Goal: Task Accomplishment & Management: Manage account settings

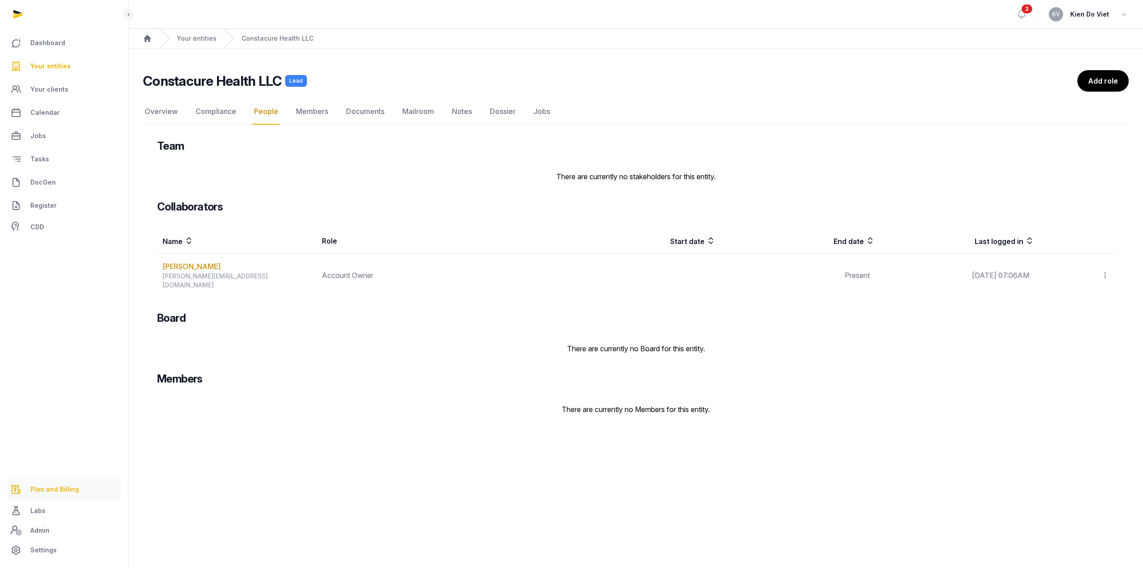
click at [60, 490] on span "Plan and Billing" at bounding box center [54, 489] width 49 height 11
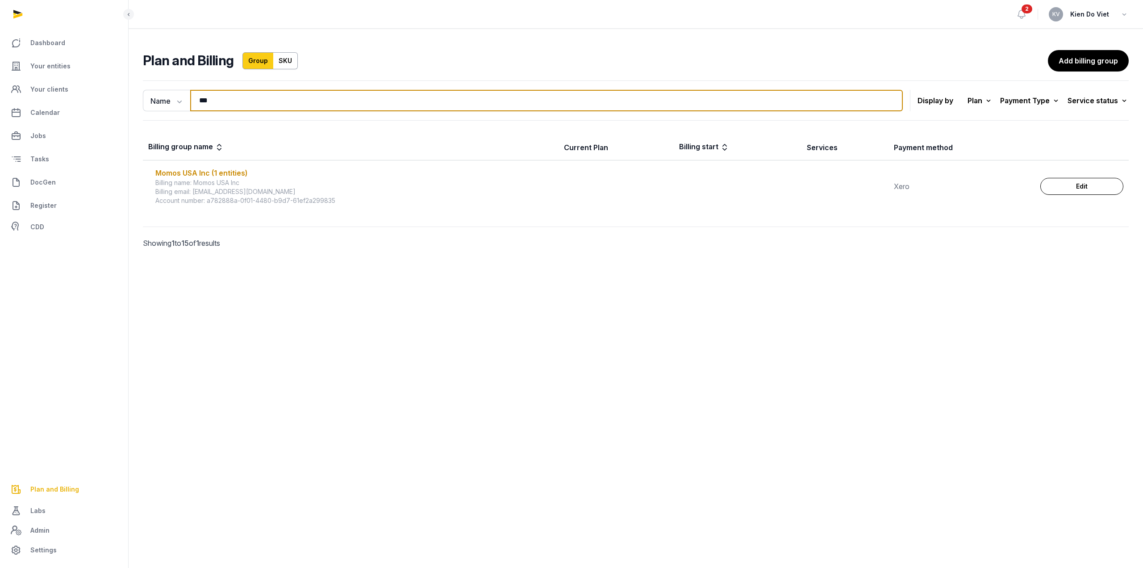
click at [236, 100] on input "***" at bounding box center [546, 100] width 713 height 21
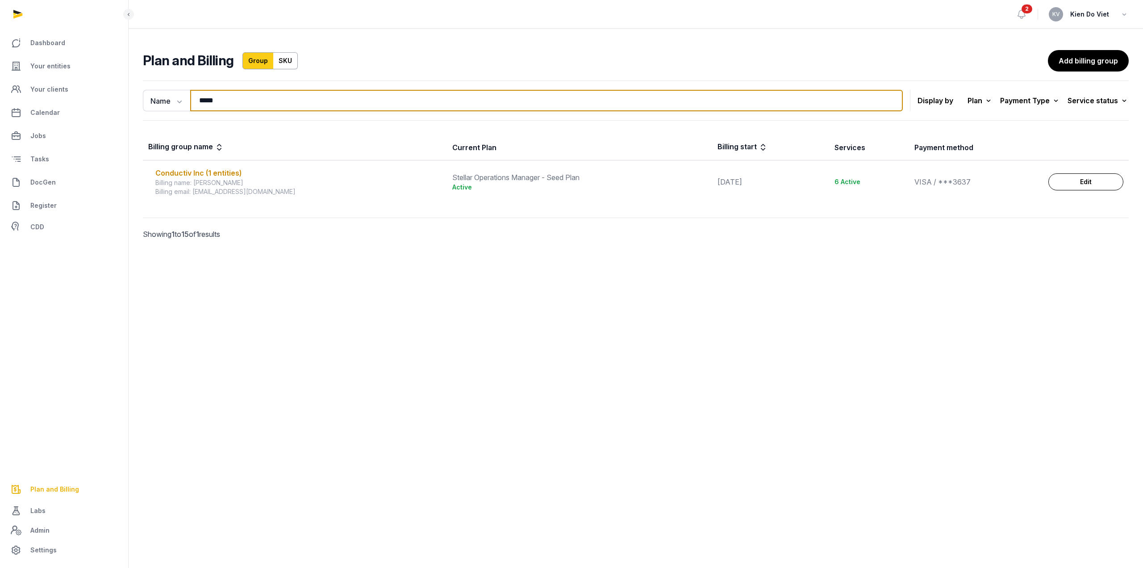
type input "*****"
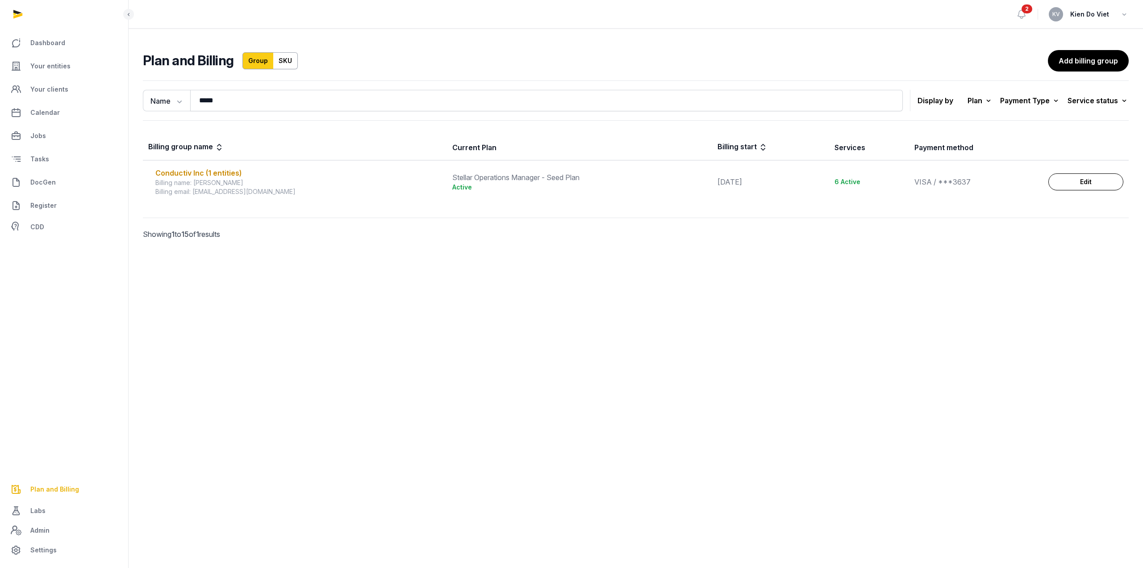
click at [372, 263] on div "Name Name Email ***** Search Display by Plan All plans On Demand Plan Scale Pla…" at bounding box center [636, 172] width 1014 height 191
drag, startPoint x: 295, startPoint y: 191, endPoint x: 195, endPoint y: 199, distance: 100.3
click at [195, 199] on td "Conductiv Inc (1 entities) Billing name: [PERSON_NAME] Billing email: [EMAIL_AD…" at bounding box center [295, 181] width 304 height 43
copy div "[EMAIL_ADDRESS][DOMAIN_NAME]"
click at [210, 173] on div "Conductiv Inc (1 entities)" at bounding box center [298, 172] width 286 height 11
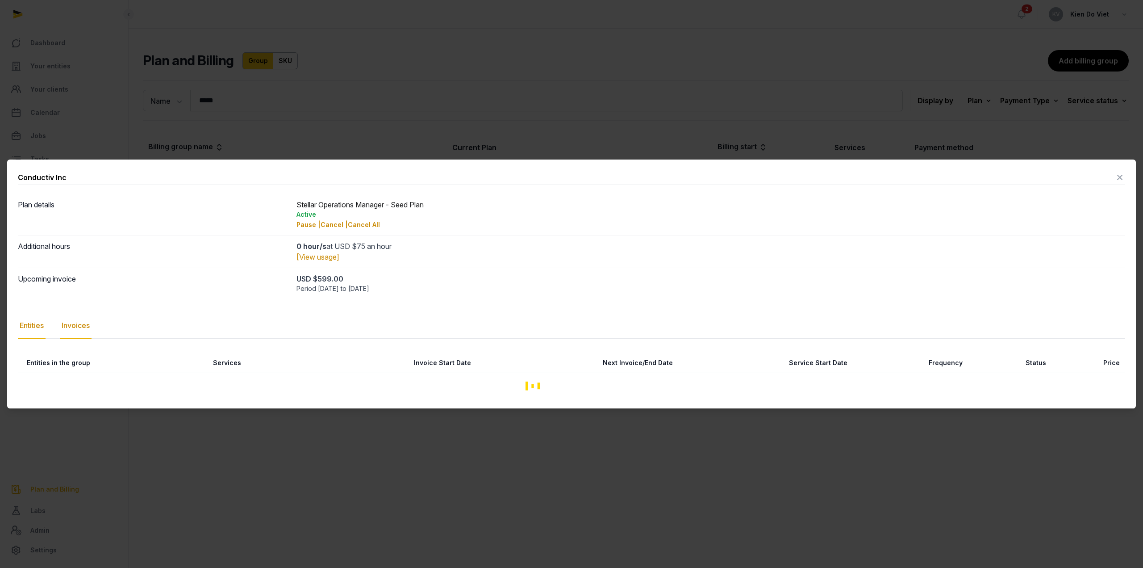
click at [83, 330] on div "Plan details Stellar Operations Manager - Seed Plan Active Pause | Cancel | Can…" at bounding box center [571, 296] width 1107 height 204
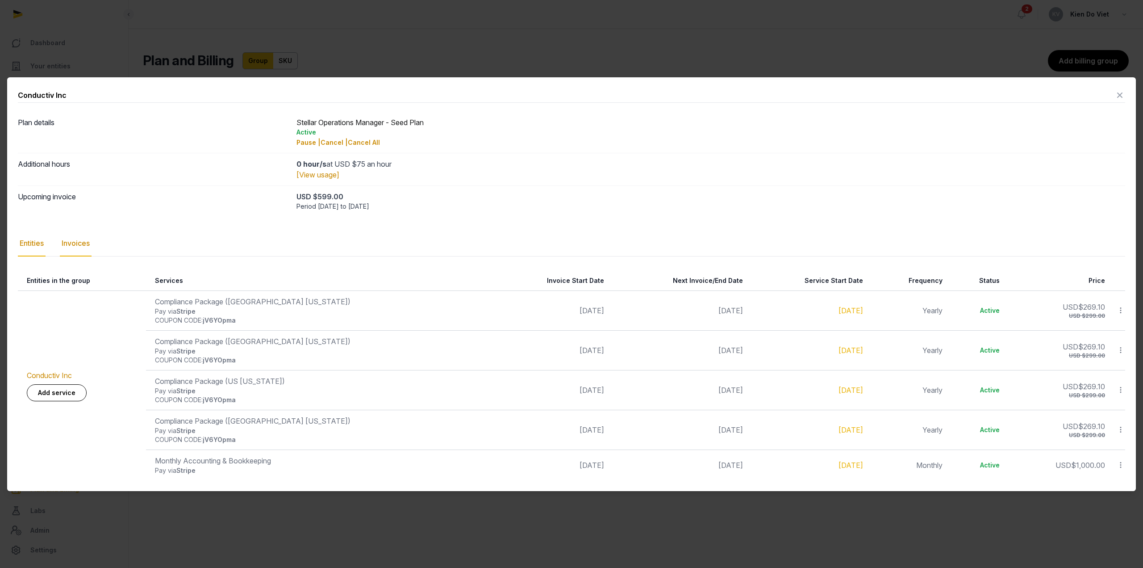
click at [78, 245] on div "Invoices" at bounding box center [76, 243] width 32 height 26
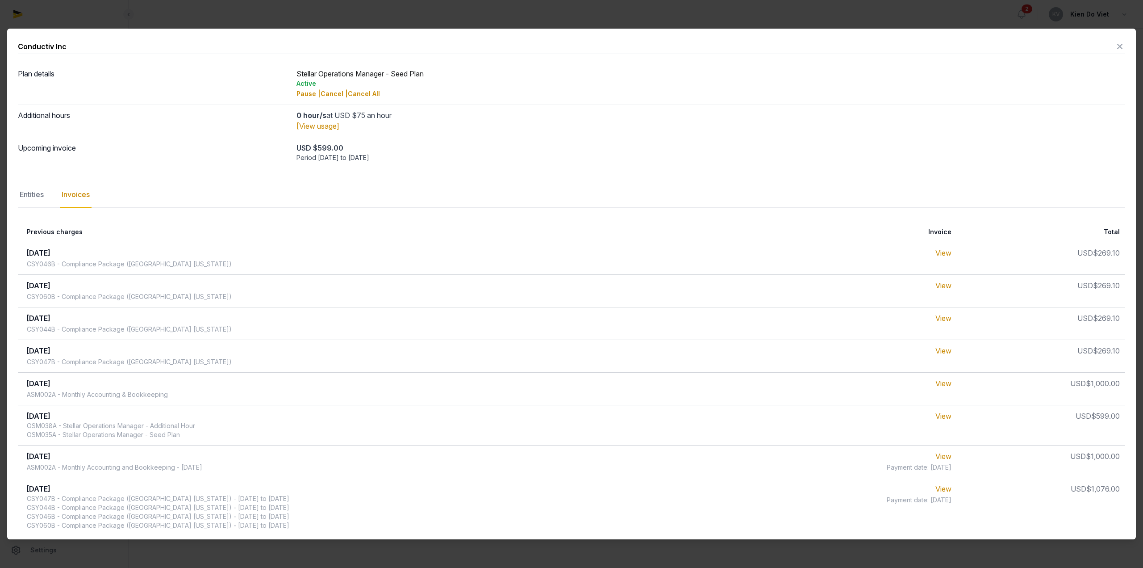
scroll to position [89, 0]
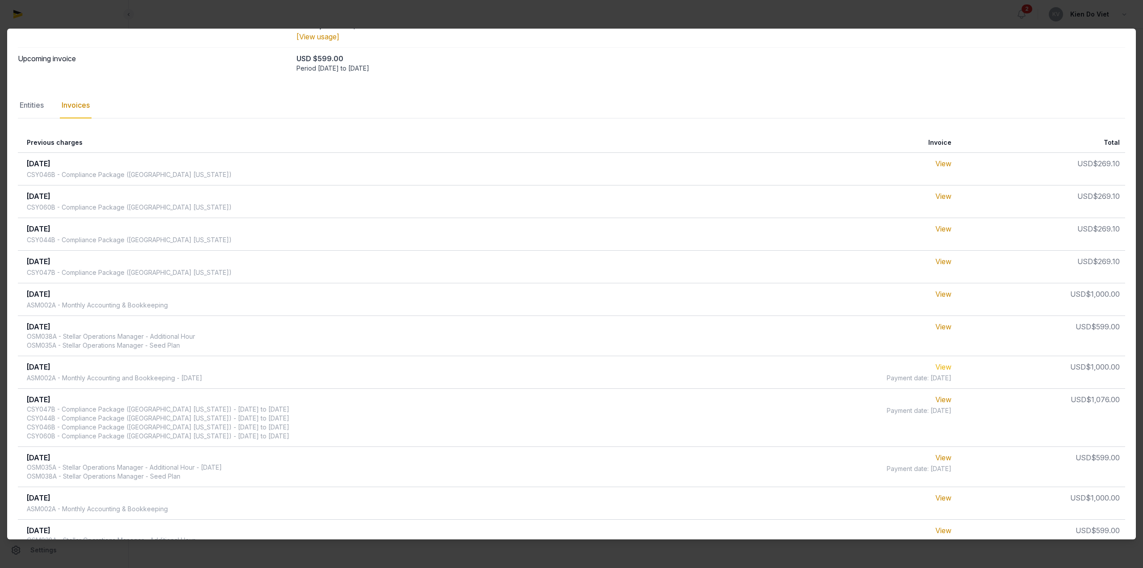
click at [939, 367] on link "View" at bounding box center [943, 366] width 16 height 9
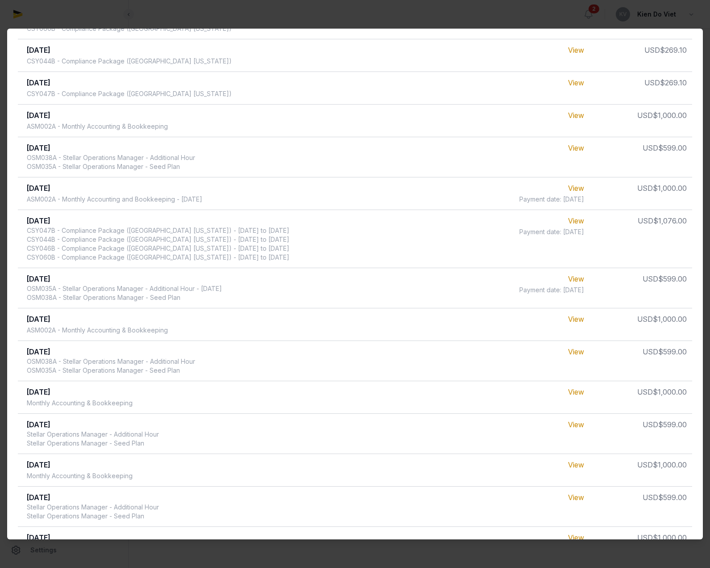
scroll to position [0, 0]
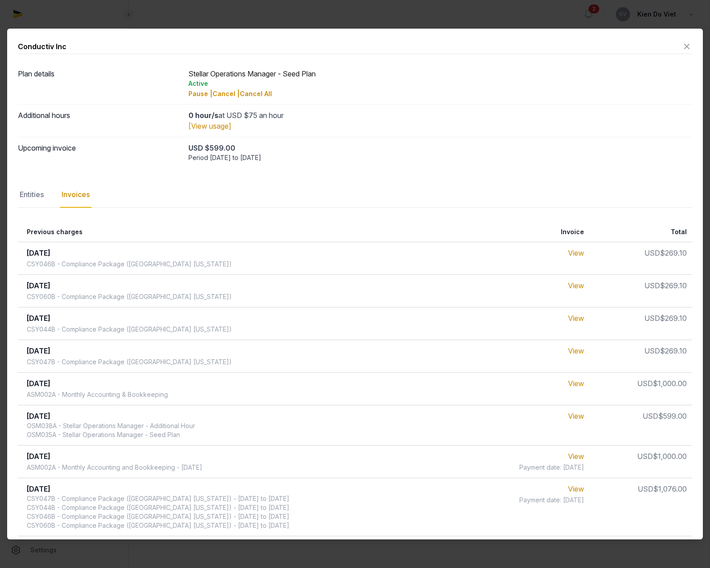
click at [682, 48] on icon at bounding box center [686, 46] width 11 height 14
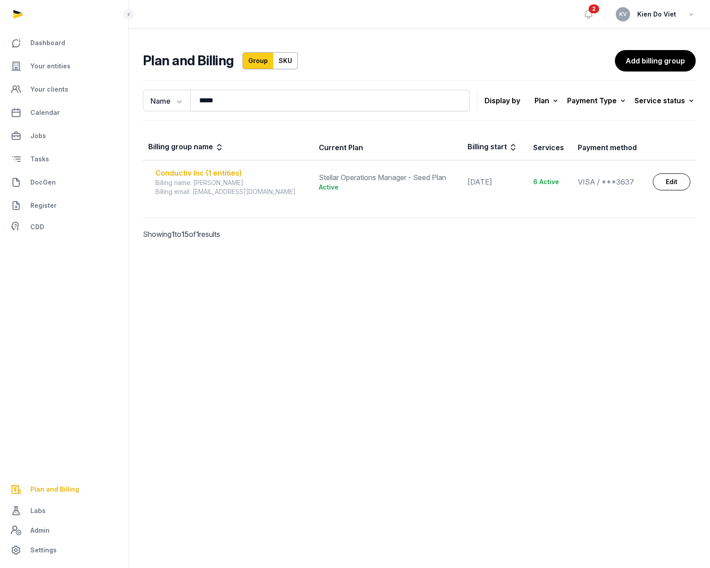
click at [194, 171] on div "Conductiv Inc (1 entities)" at bounding box center [231, 172] width 153 height 11
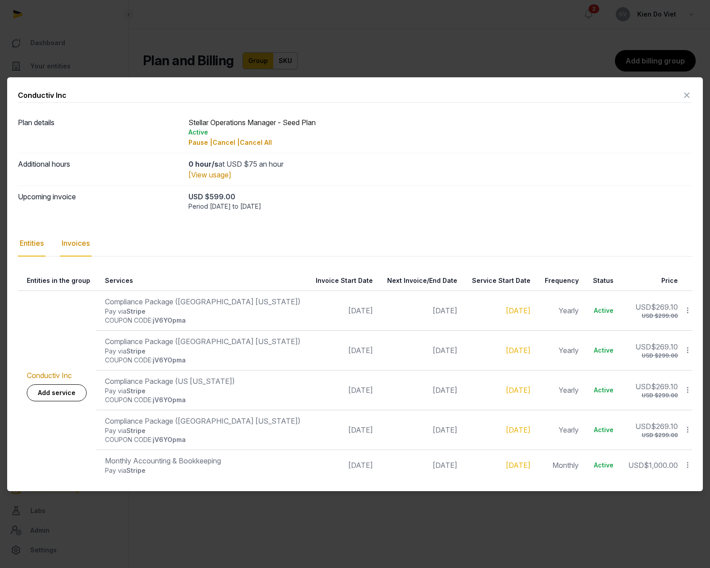
click at [83, 244] on div "Invoices" at bounding box center [76, 243] width 32 height 26
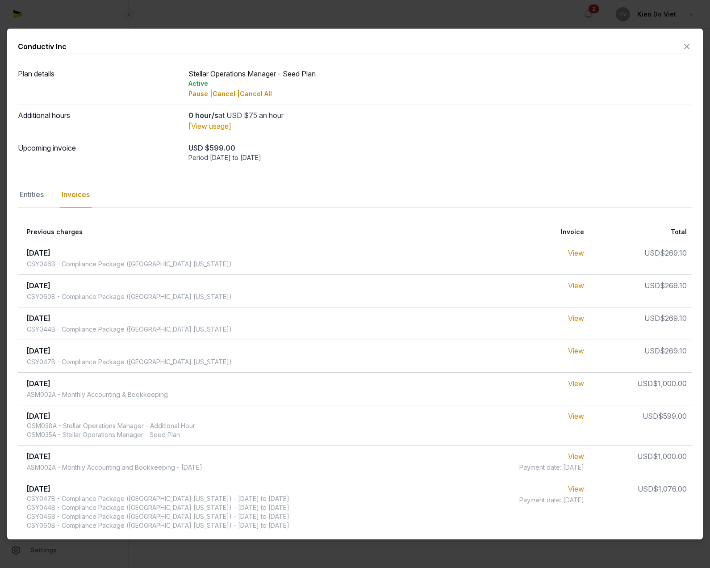
scroll to position [134, 0]
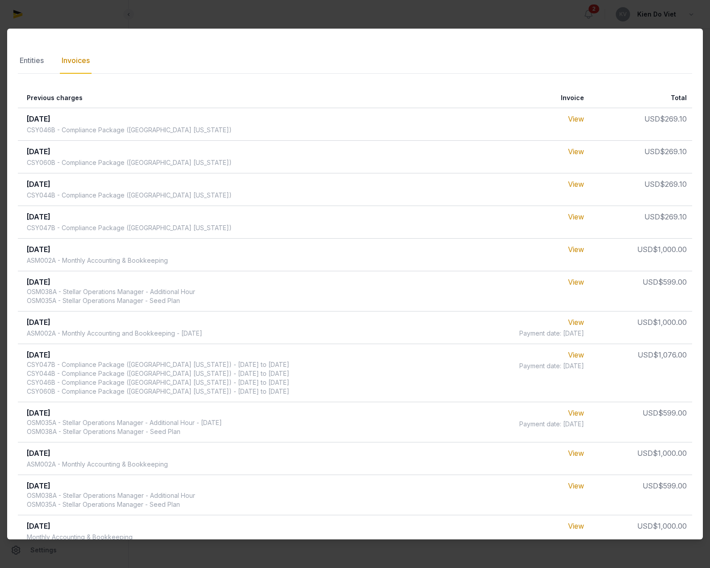
drag, startPoint x: 252, startPoint y: 334, endPoint x: 146, endPoint y: 336, distance: 106.3
click at [146, 336] on td "[DATE] ASM002A - Monthly Accounting and Bookkeeping - [DATE]" at bounding box center [240, 327] width 445 height 33
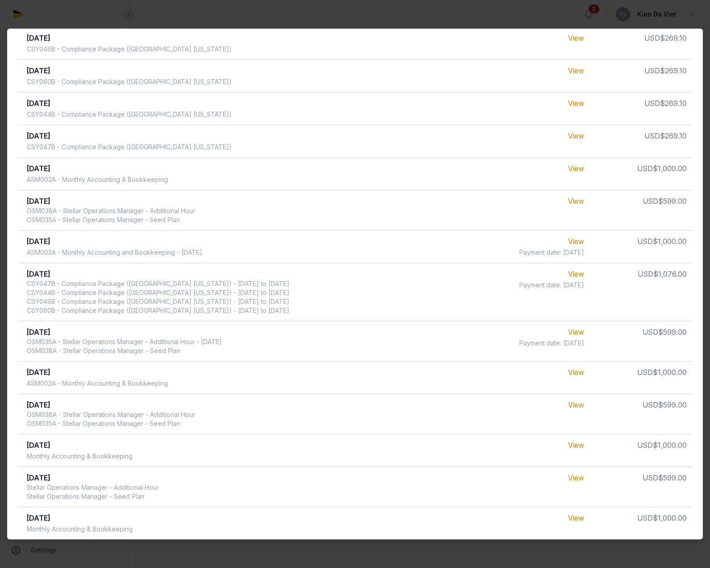
scroll to position [0, 0]
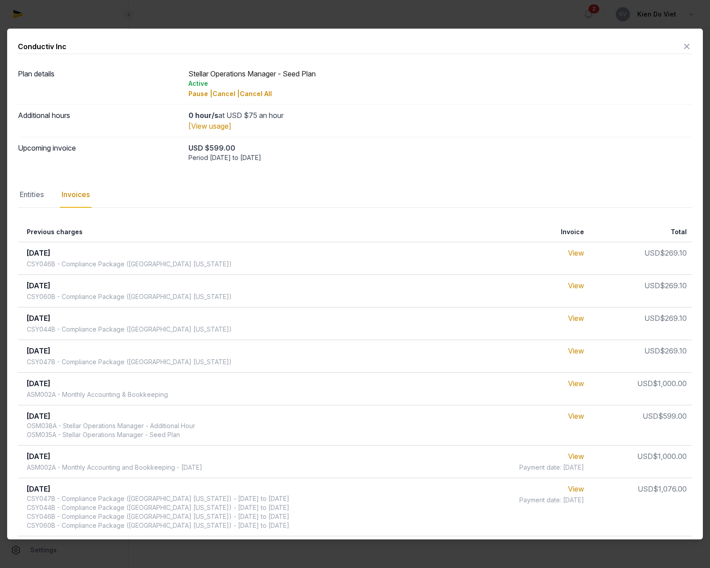
click at [681, 44] on icon at bounding box center [686, 46] width 11 height 14
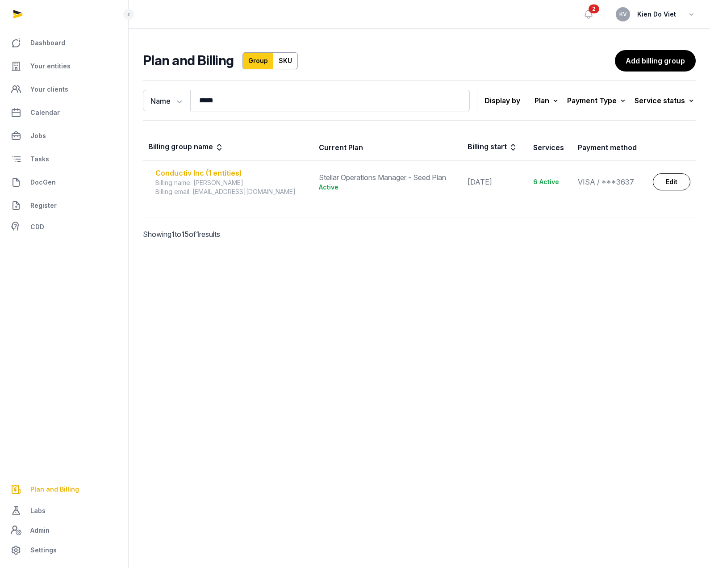
click at [209, 175] on div "Conductiv Inc (1 entities)" at bounding box center [231, 172] width 153 height 11
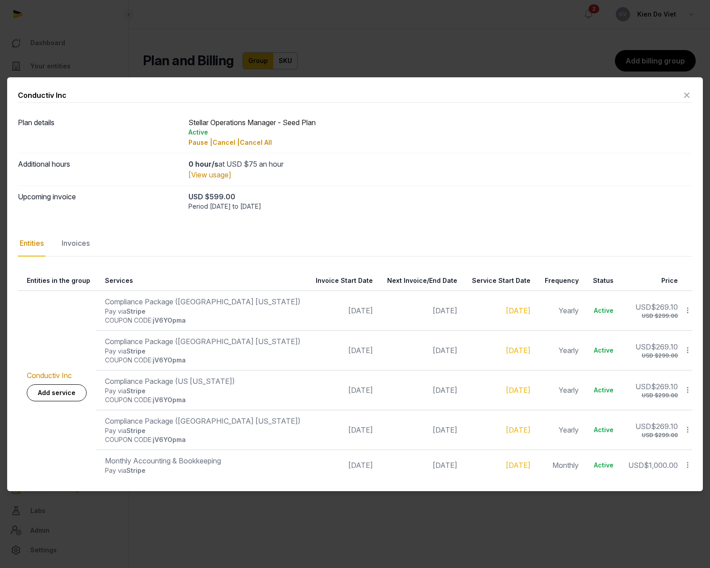
click at [83, 247] on div "Invoices" at bounding box center [76, 243] width 32 height 26
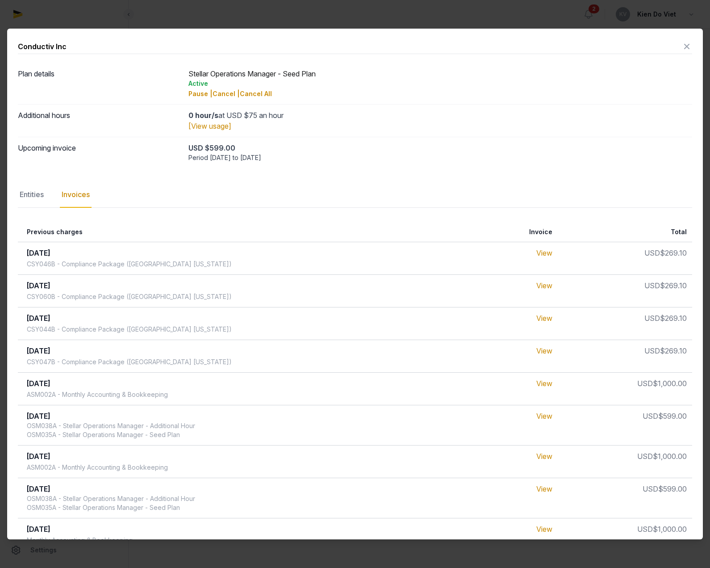
click at [681, 46] on icon at bounding box center [686, 46] width 11 height 14
